Goal: Information Seeking & Learning: Learn about a topic

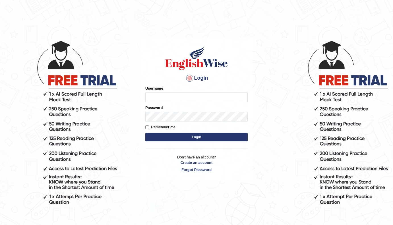
type input "[PERSON_NAME]"
click at [194, 138] on button "Login" at bounding box center [196, 137] width 102 height 9
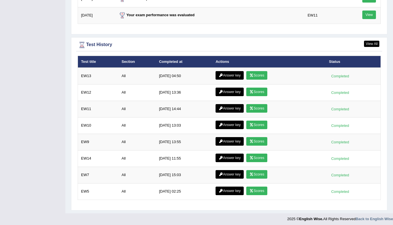
scroll to position [794, 0]
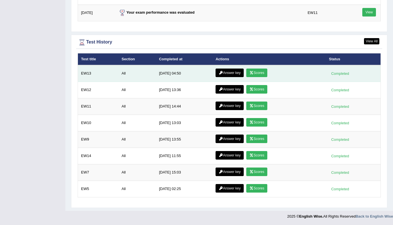
click at [259, 72] on link "Scores" at bounding box center [256, 72] width 21 height 9
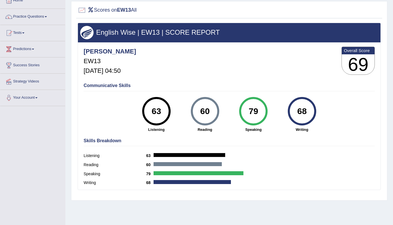
scroll to position [58, 0]
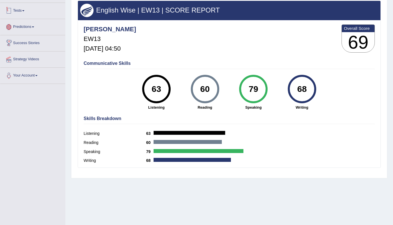
click at [25, 8] on link "Tests" at bounding box center [32, 10] width 65 height 14
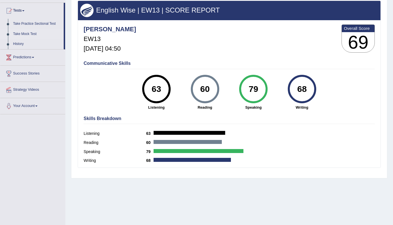
click at [27, 33] on link "Take Mock Test" at bounding box center [37, 34] width 53 height 10
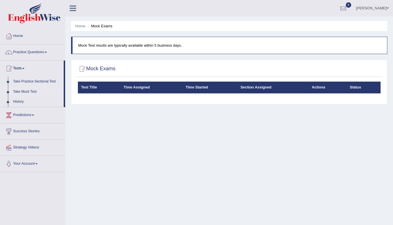
click at [211, 119] on div "Home Mock Exams Mock Test results are typically available within 5 business day…" at bounding box center [228, 142] width 327 height 284
click at [26, 81] on link "Take Practice Sectional Test" at bounding box center [37, 81] width 53 height 10
